Goal: Information Seeking & Learning: Learn about a topic

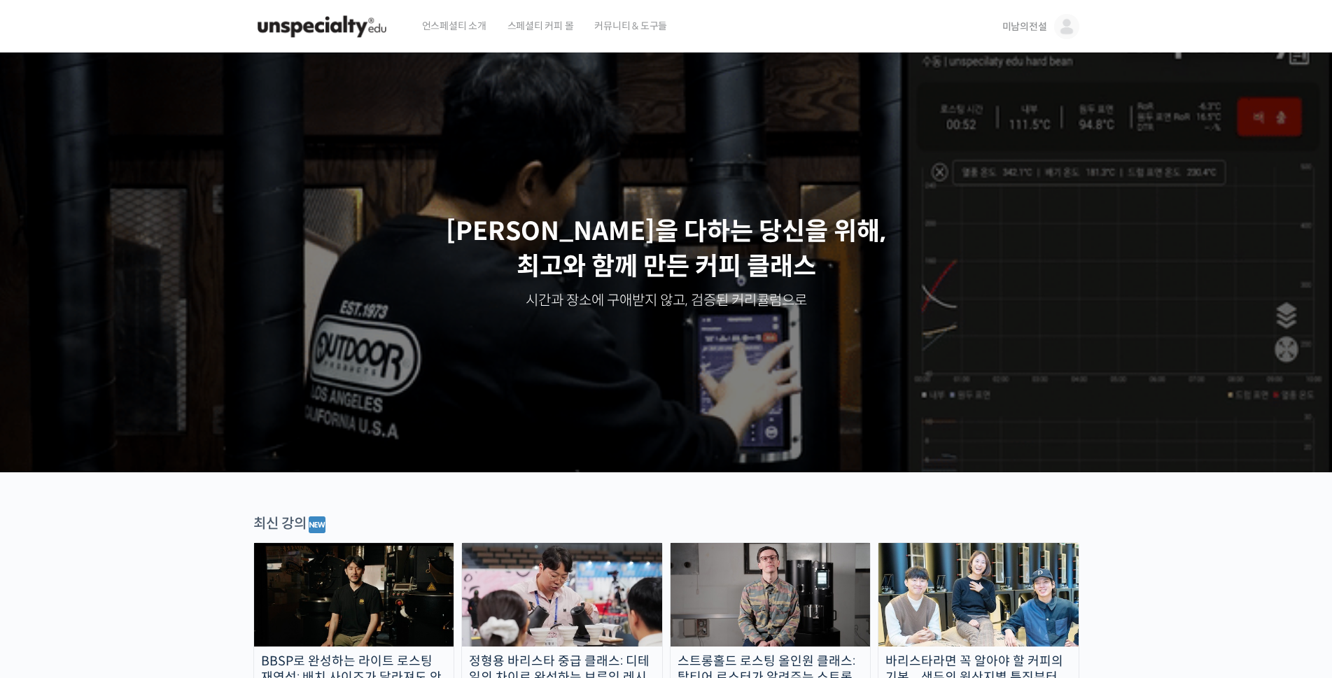
click at [1032, 26] on span "미남의전설" at bounding box center [1024, 26] width 45 height 13
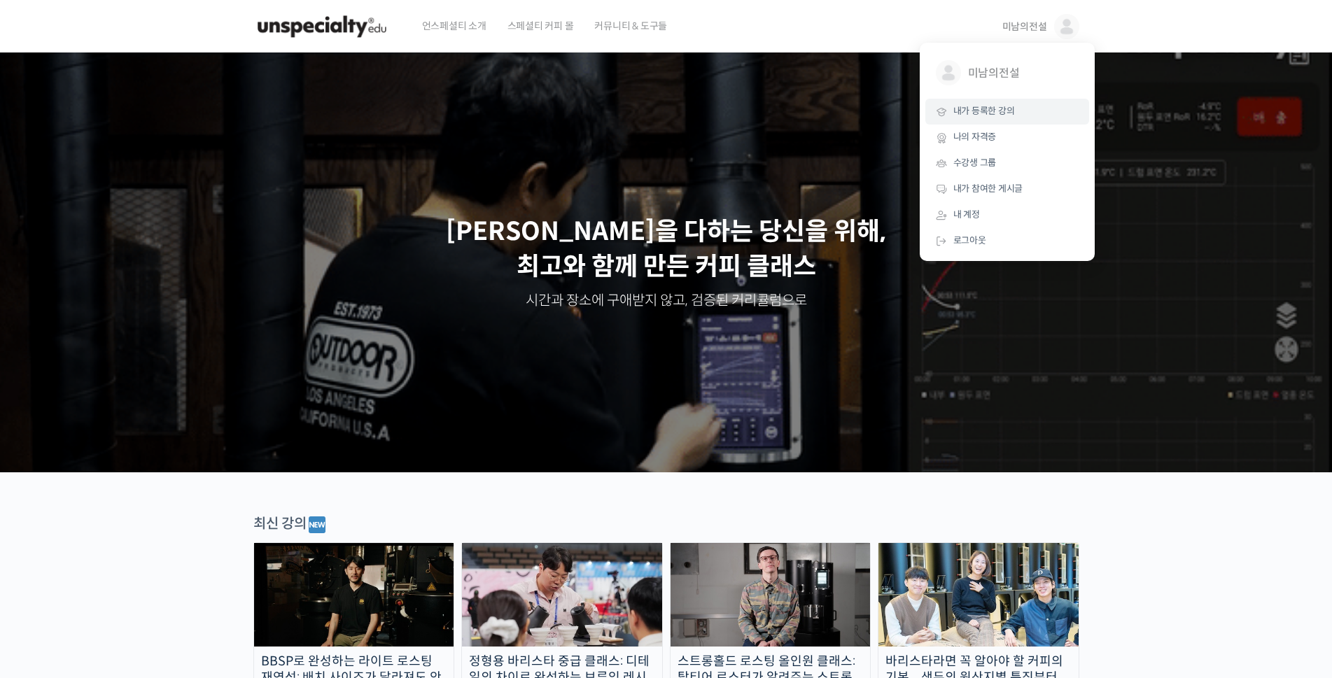
click at [981, 109] on span "내가 등록한 강의" at bounding box center [984, 111] width 62 height 12
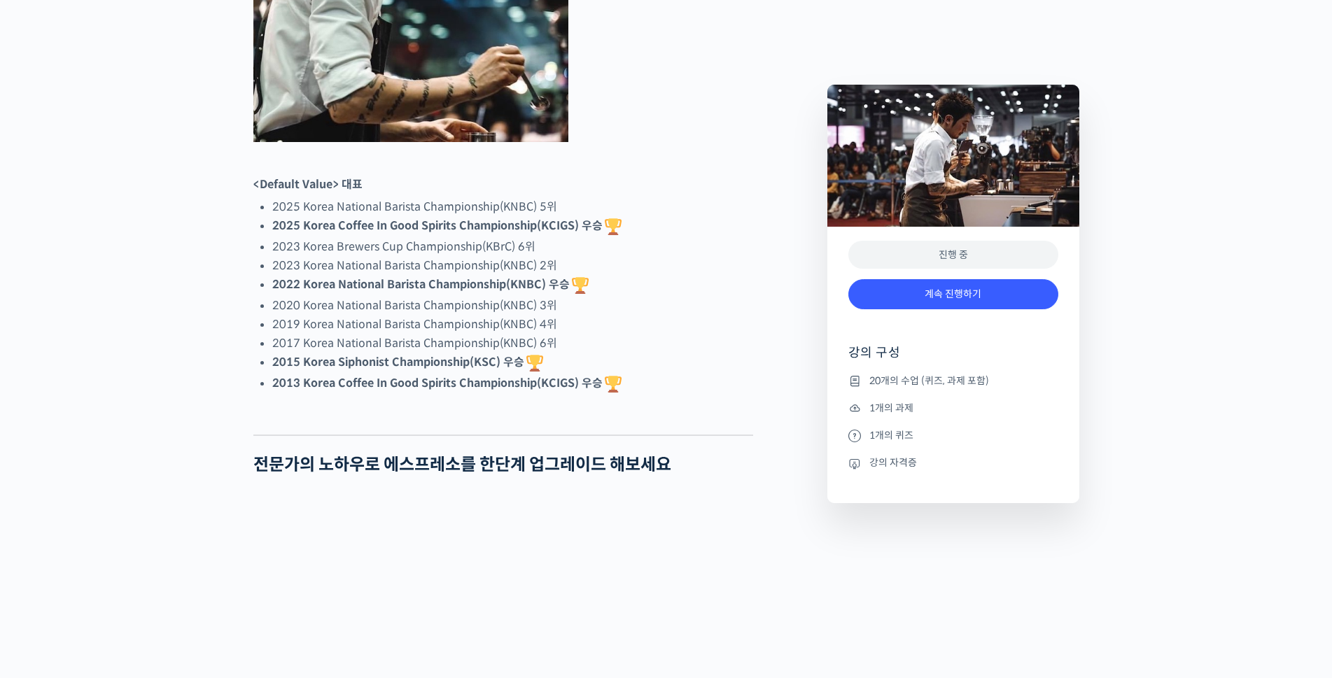
scroll to position [813, 0]
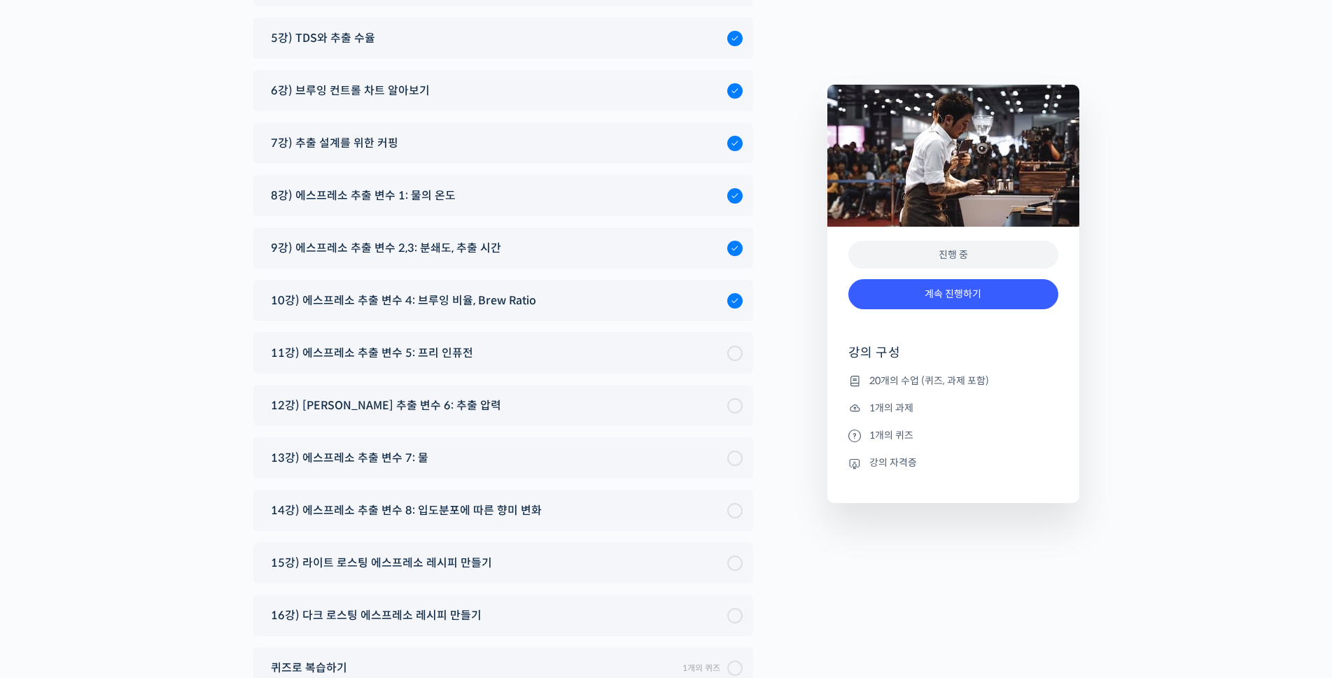
scroll to position [7704, 0]
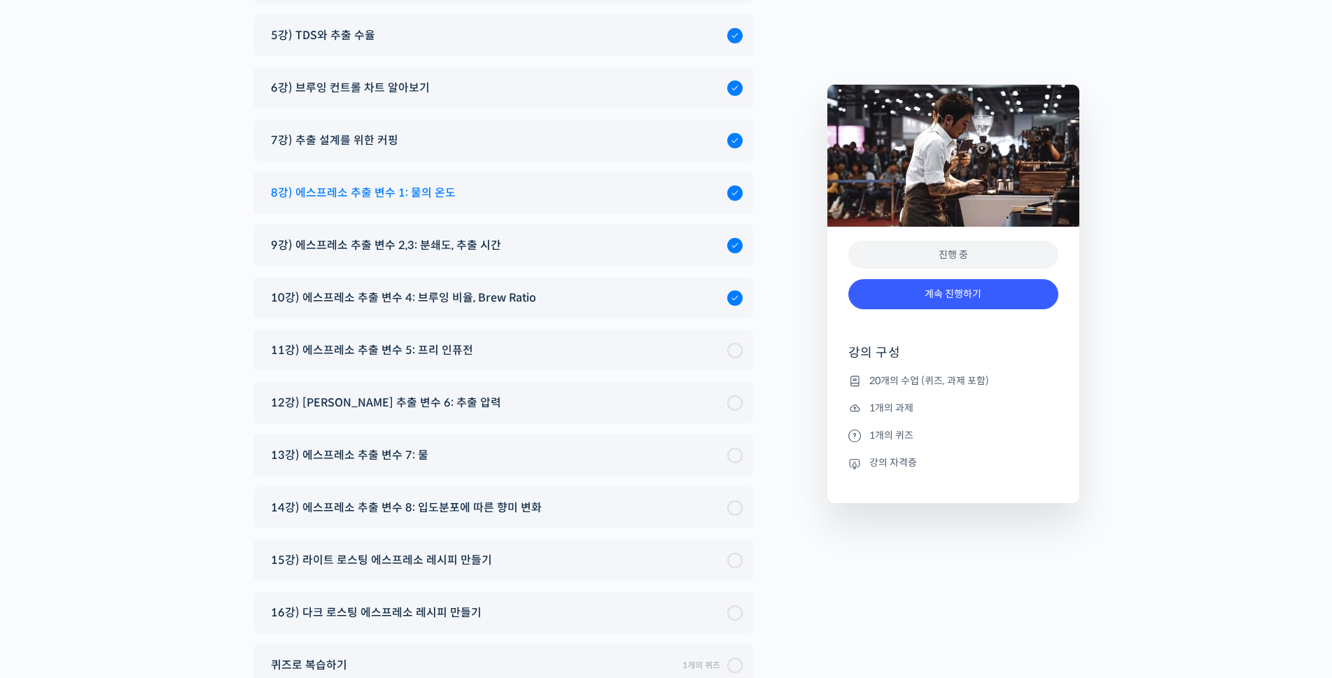
click at [401, 183] on span "8강) 에스프레소 추출 변수 1: 물의 온도" at bounding box center [363, 192] width 185 height 19
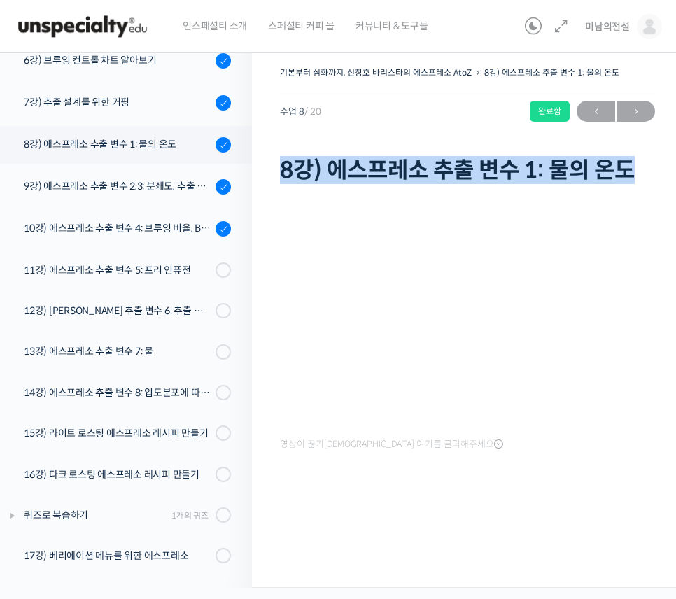
drag, startPoint x: 650, startPoint y: 164, endPoint x: 272, endPoint y: 174, distance: 378.8
click at [272, 174] on div "기본부터 심화까지, 신창호 바리스타의 에스프레소 AtoZ 8강) 에스프레소 추출 변수 1: 물의 온도 완료함 수업 8 / 20 완료함 ← 이전…" at bounding box center [467, 315] width 431 height 546
drag, startPoint x: 332, startPoint y: 172, endPoint x: 340, endPoint y: 167, distance: 9.7
copy h1 "8강) 에스프레소 추출 변수 1: 물의 온도"
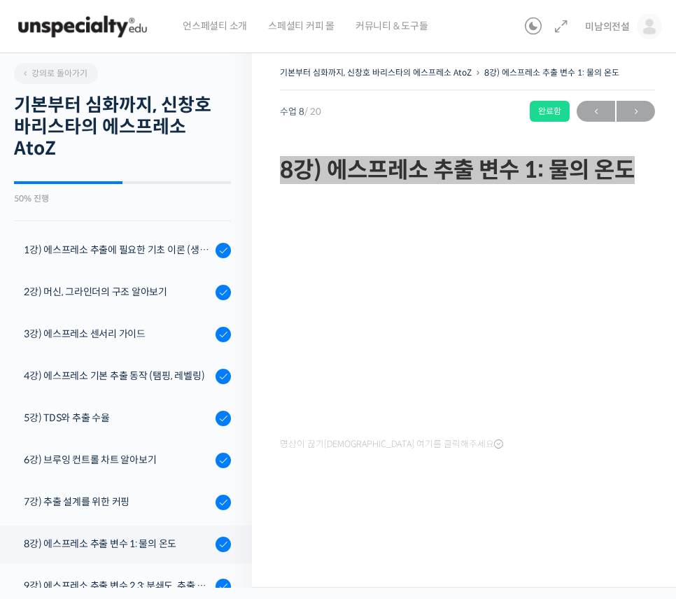
scroll to position [400, 0]
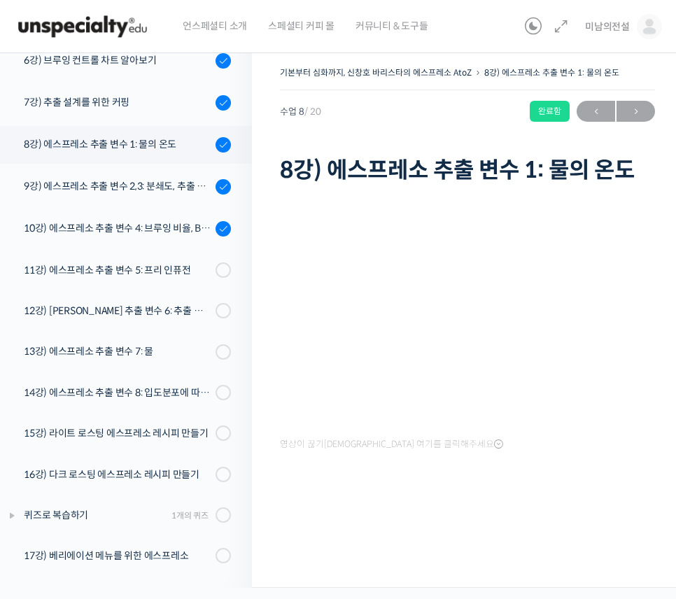
click at [274, 331] on div "기본부터 심화까지, 신창호 바리스타의 에스프레소 AtoZ 8강) 에스프레소 추출 변수 1: 물의 온도 완료함 수업 8 / 20 완료함 ← 이전…" at bounding box center [467, 315] width 431 height 546
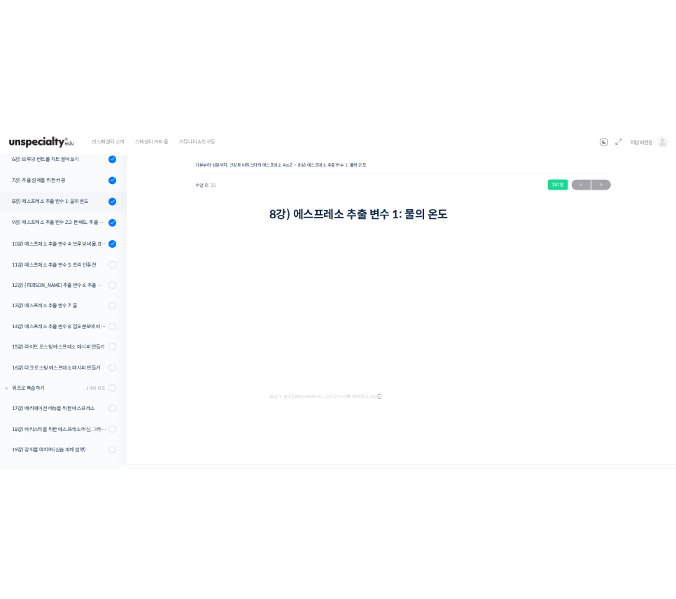
scroll to position [322, 0]
